Goal: Navigation & Orientation: Find specific page/section

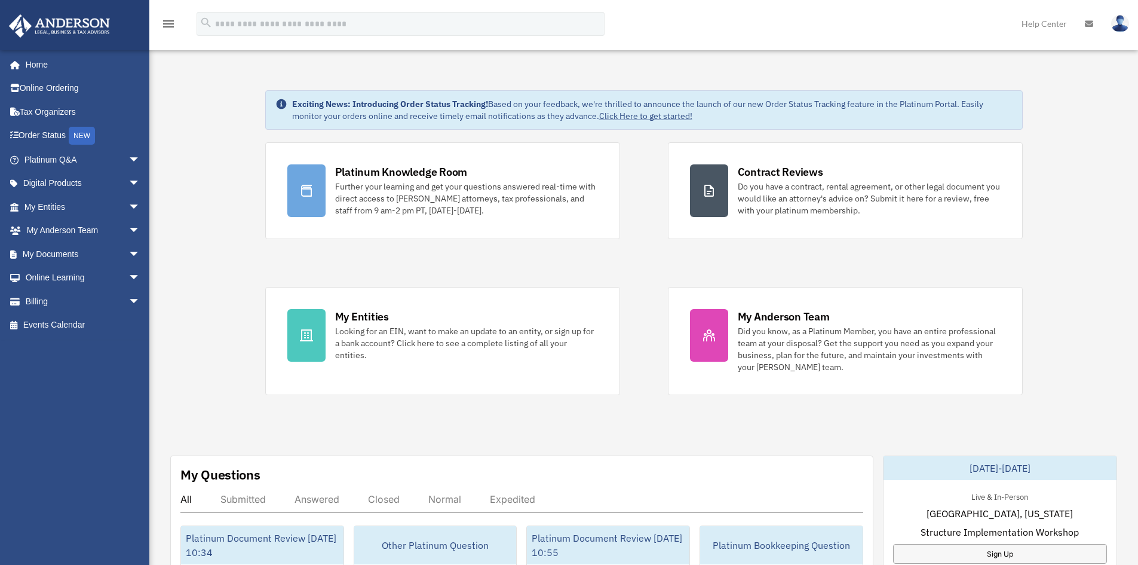
scroll to position [120, 0]
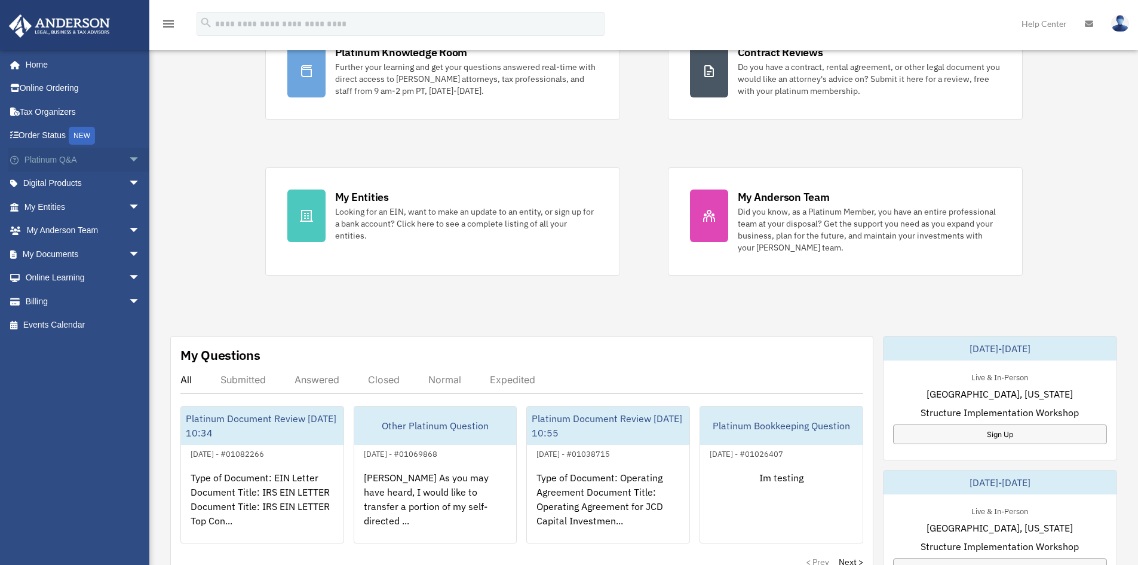
click at [128, 157] on span "arrow_drop_down" at bounding box center [140, 160] width 24 height 25
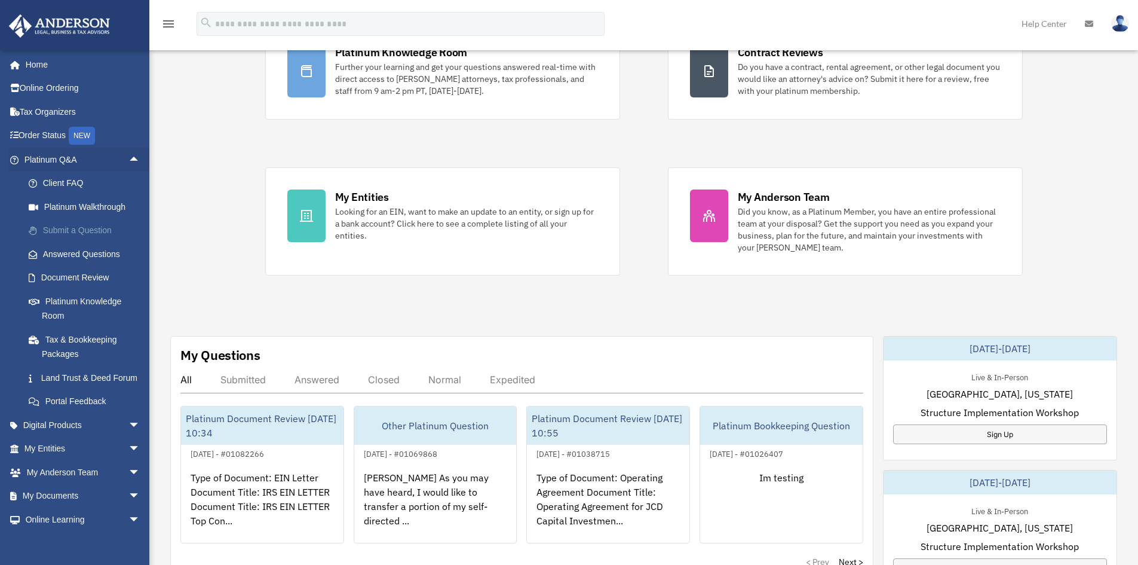
click at [87, 235] on link "Submit a Question" at bounding box center [88, 231] width 142 height 24
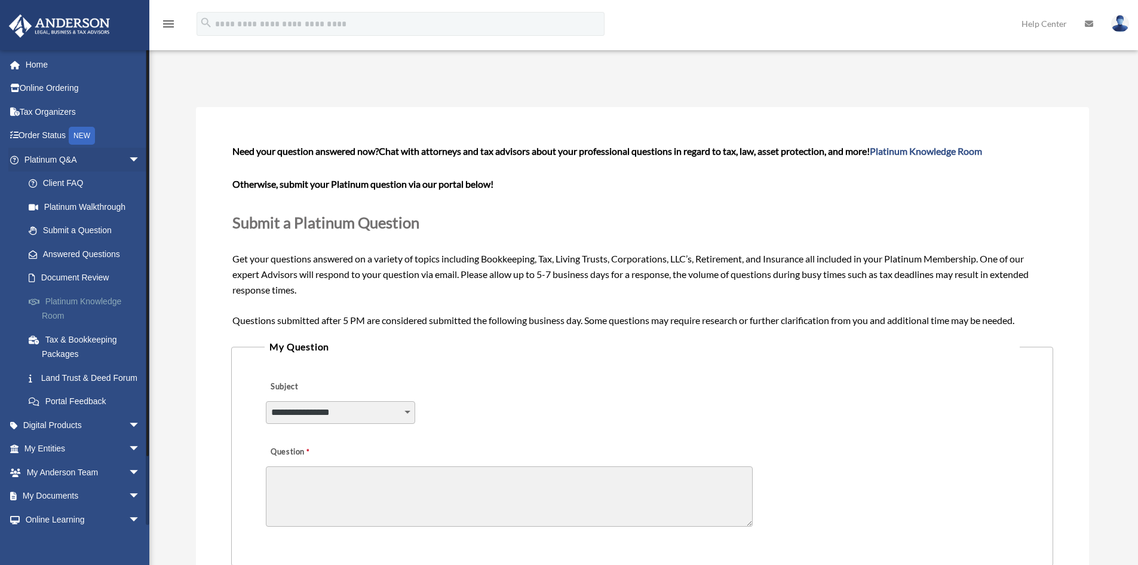
click at [108, 306] on link "Platinum Knowledge Room" at bounding box center [88, 308] width 142 height 38
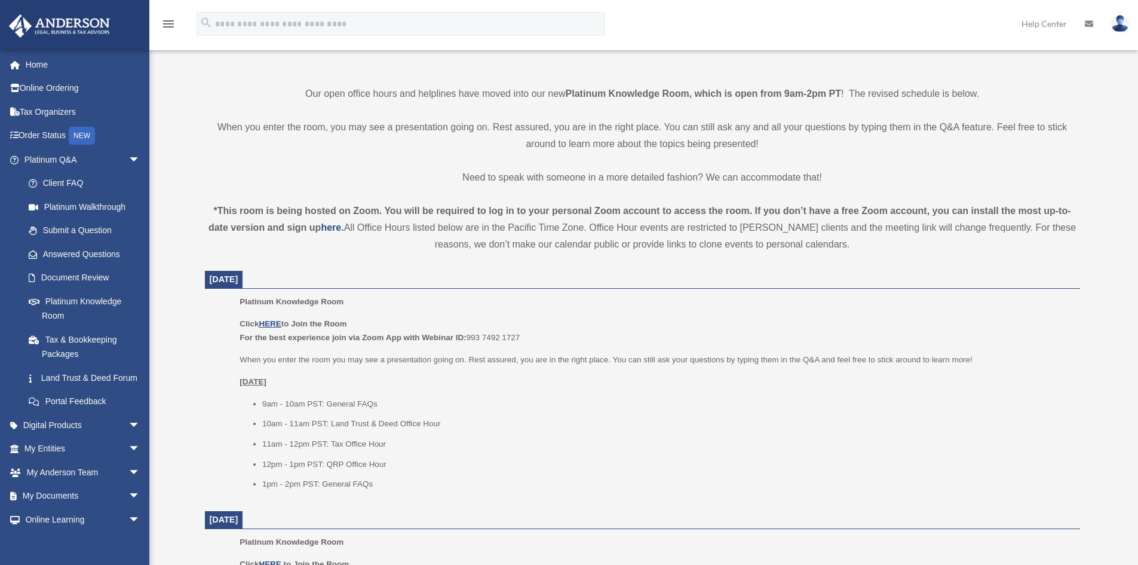
scroll to position [299, 0]
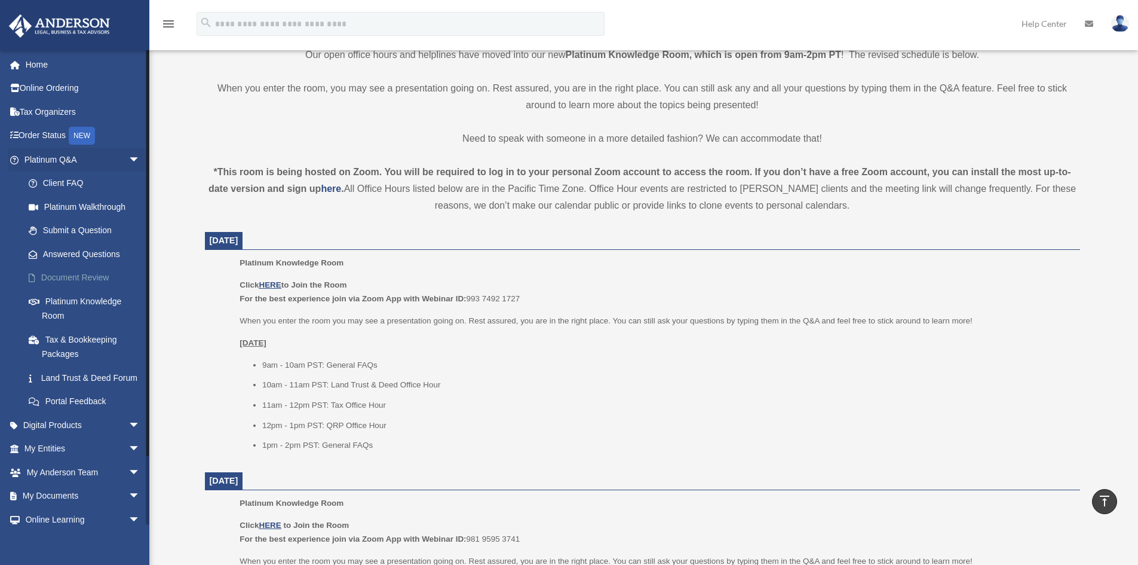
click at [42, 279] on link "Document Review" at bounding box center [88, 278] width 142 height 24
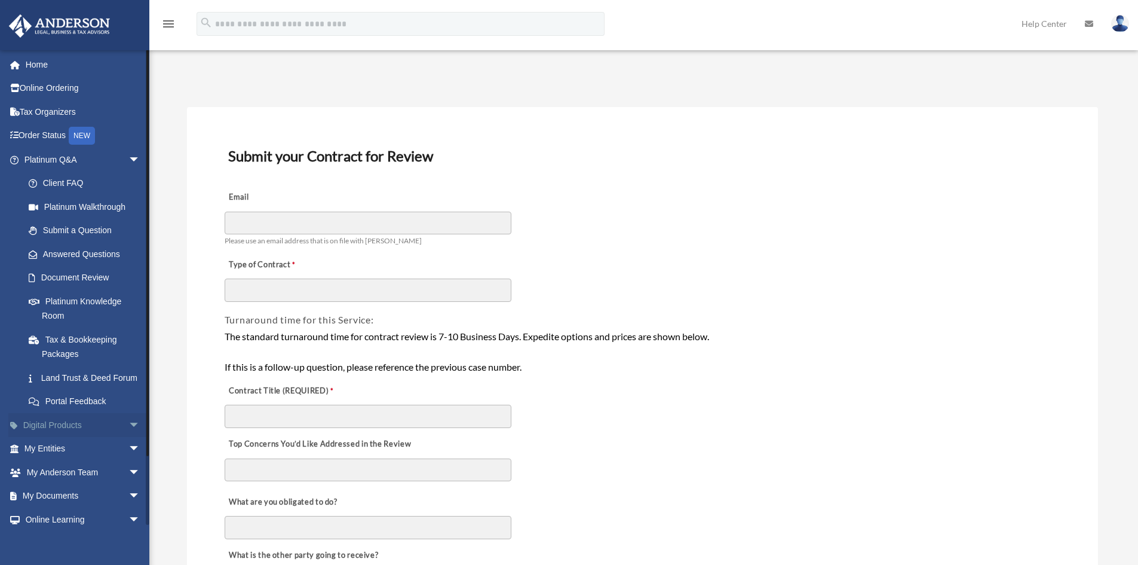
click at [128, 437] on span "arrow_drop_down" at bounding box center [140, 425] width 24 height 25
